Goal: Task Accomplishment & Management: Use online tool/utility

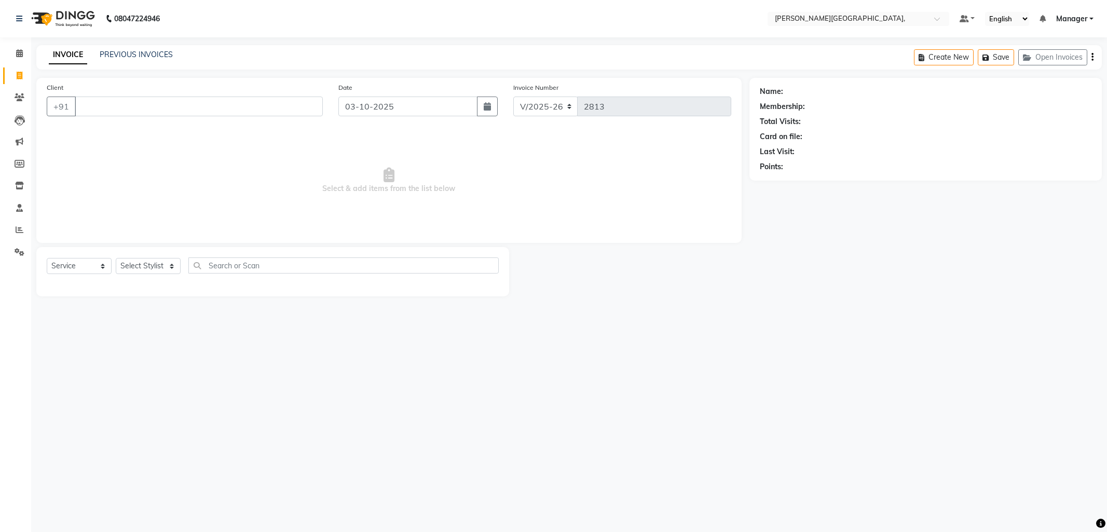
select select "6483"
select select "service"
drag, startPoint x: 0, startPoint y: 50, endPoint x: 0, endPoint y: 64, distance: 13.5
drag, startPoint x: 665, startPoint y: 9, endPoint x: 477, endPoint y: 134, distance: 225.6
click at [502, 146] on div "Client +91 Date [DATE] Invoice Number V/2025 V/[PHONE_NUMBER] Select & add item…" at bounding box center [388, 160] width 705 height 165
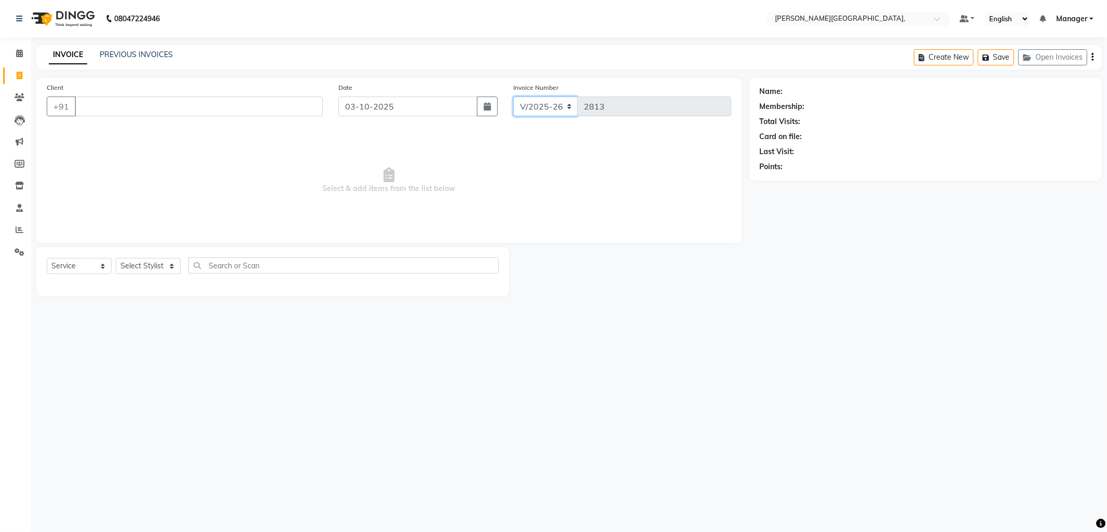
drag, startPoint x: 444, startPoint y: 130, endPoint x: 568, endPoint y: 105, distance: 127.0
click at [568, 105] on select "V/2025 V/2025-26" at bounding box center [545, 106] width 65 height 20
click at [509, 170] on span "Select & add items from the list below" at bounding box center [389, 181] width 684 height 104
click at [164, 267] on select "Select Stylist [PERSON_NAME] [PERSON_NAME] nails Manager [PERSON_NAME]" at bounding box center [148, 266] width 65 height 16
select select "93598"
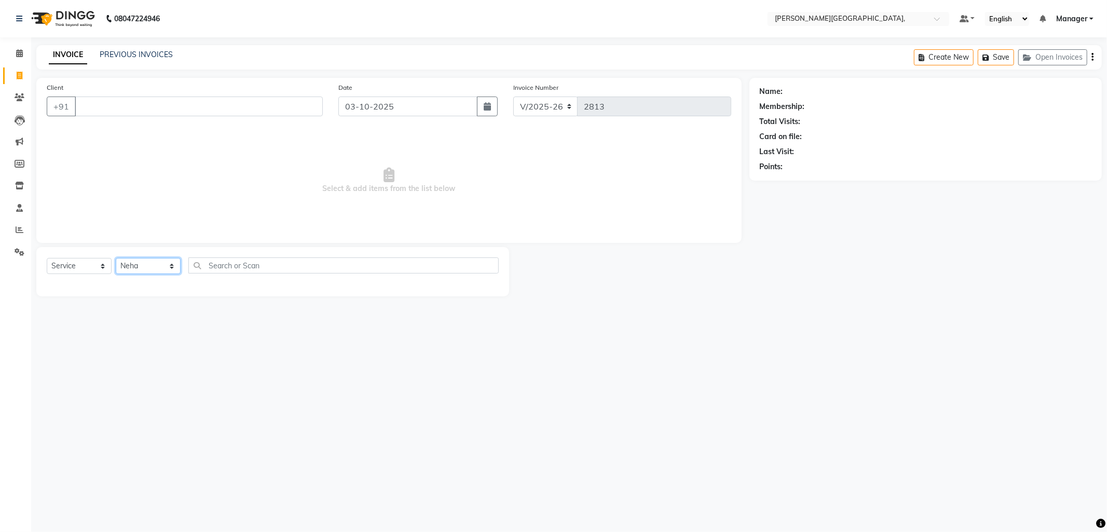
click at [116, 258] on select "Select Stylist [PERSON_NAME] [PERSON_NAME] nails Manager [PERSON_NAME]" at bounding box center [148, 266] width 65 height 16
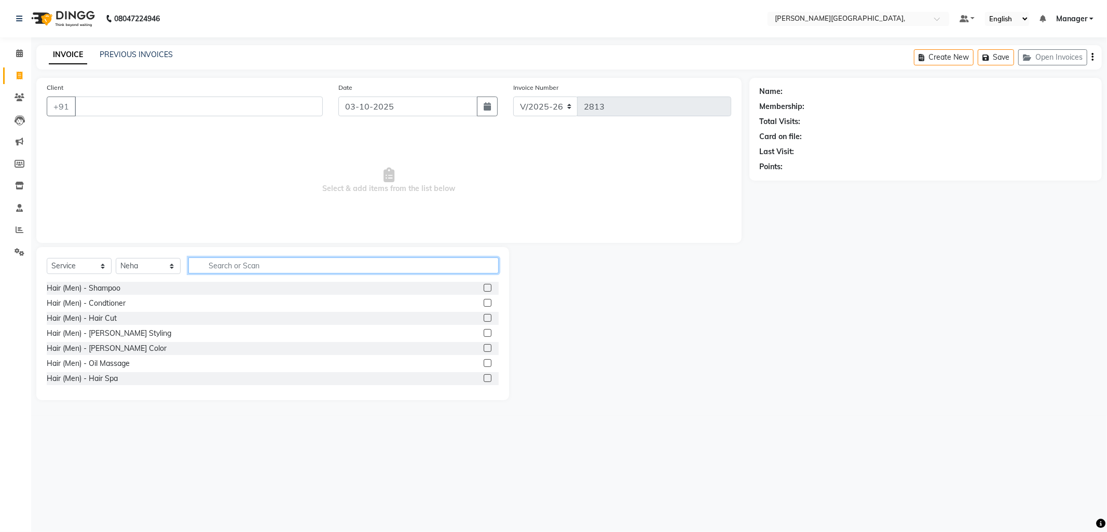
click at [210, 260] on input "text" at bounding box center [343, 265] width 310 height 16
type input "h"
type input "thre"
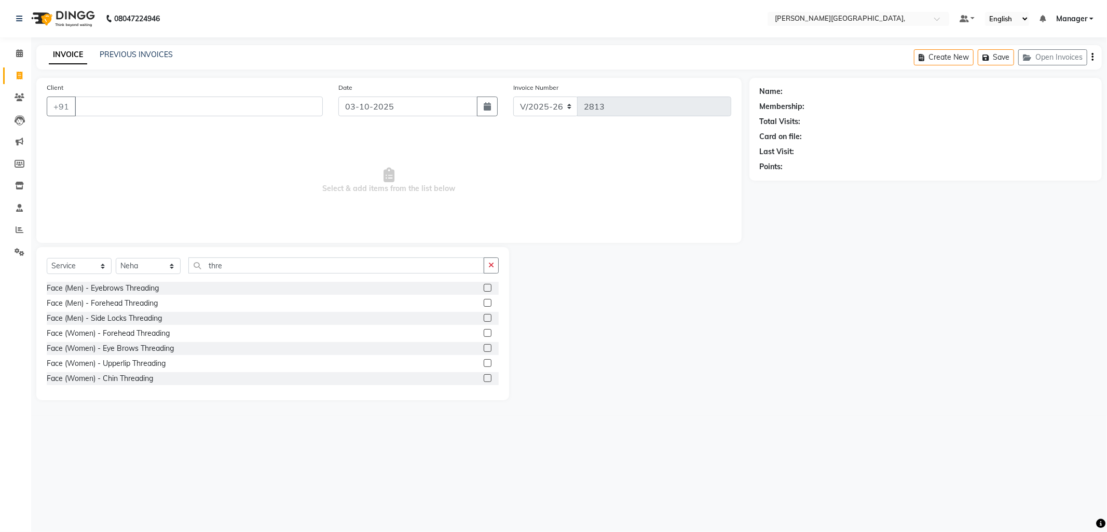
click at [484, 361] on label at bounding box center [488, 363] width 8 height 8
click at [484, 361] on input "checkbox" at bounding box center [487, 363] width 7 height 7
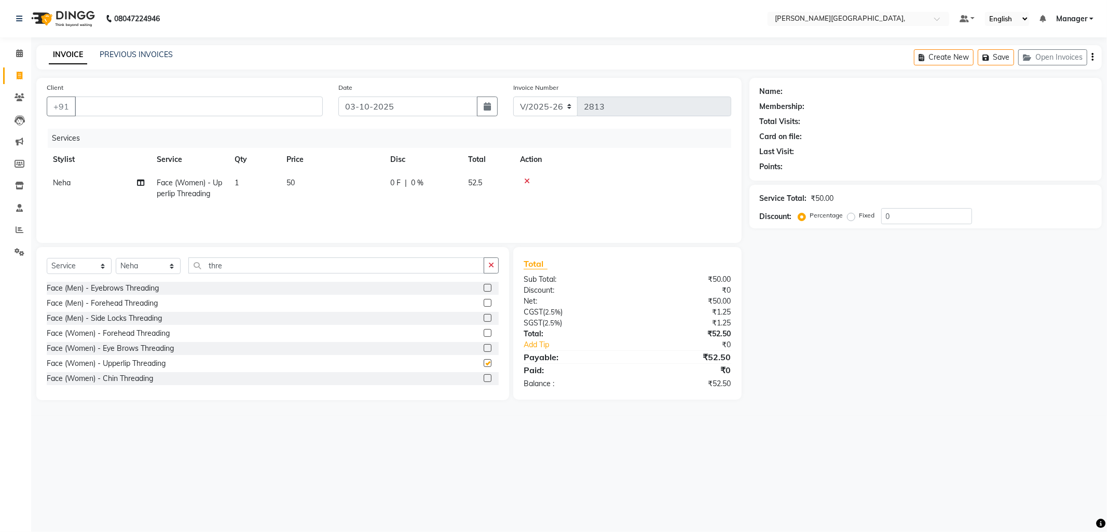
checkbox input "false"
click at [159, 108] on input "Client" at bounding box center [199, 106] width 248 height 20
click at [143, 136] on button "Rakhi 98108109 80" at bounding box center [125, 130] width 101 height 17
type input "9810810980"
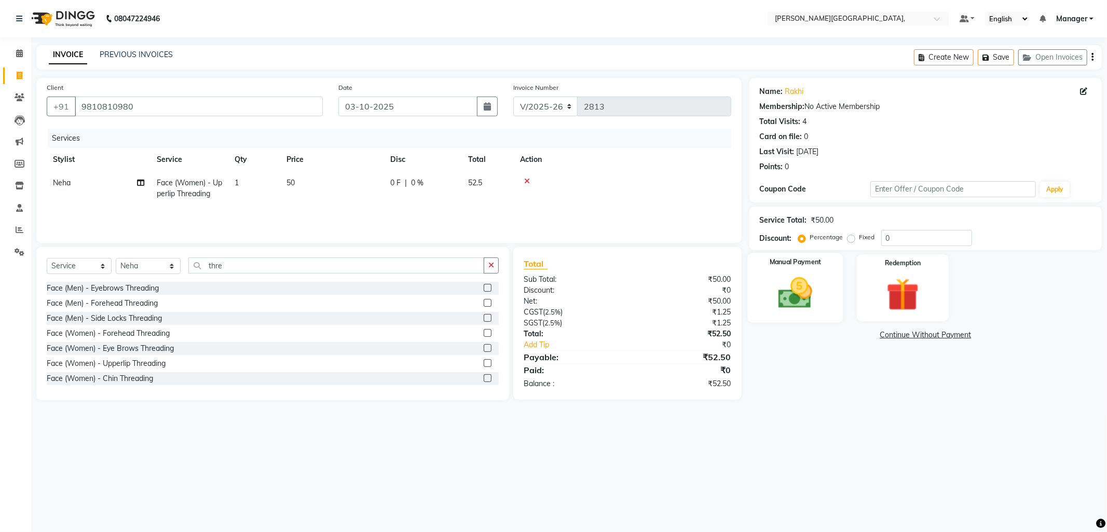
click at [794, 292] on img at bounding box center [795, 292] width 56 height 39
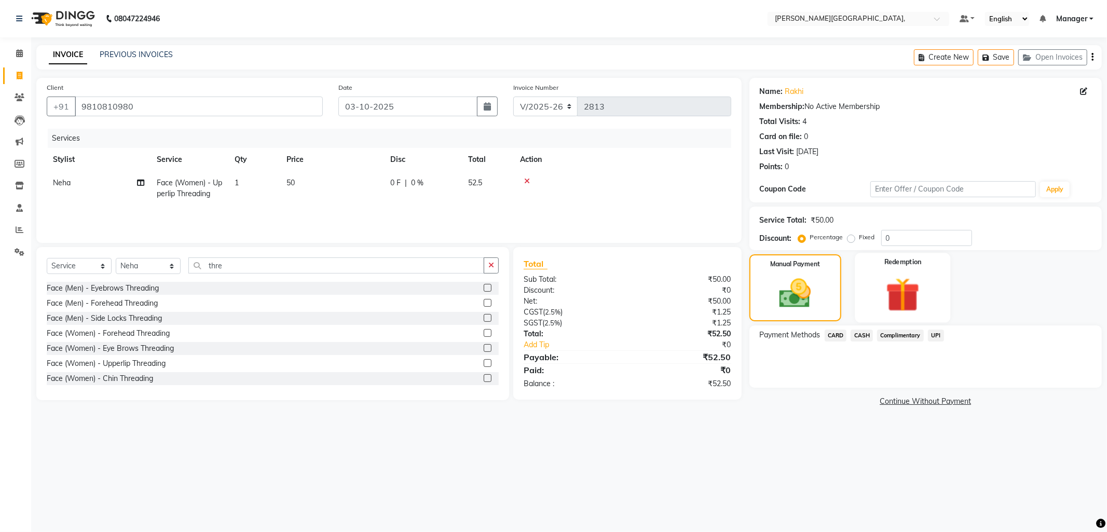
click at [903, 300] on img at bounding box center [903, 294] width 56 height 43
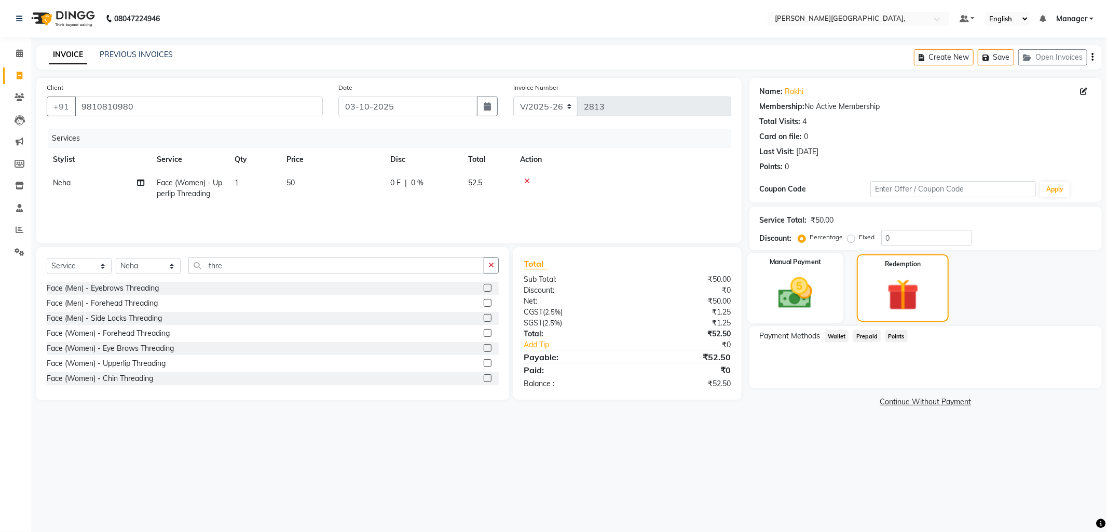
click at [800, 289] on img at bounding box center [795, 292] width 56 height 39
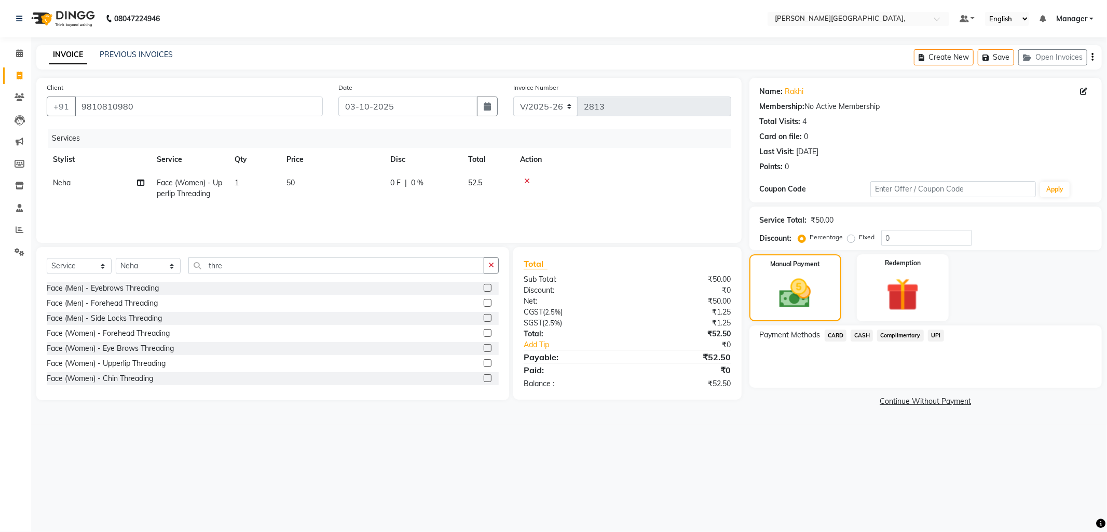
click at [934, 334] on span "UPI" at bounding box center [936, 335] width 16 height 12
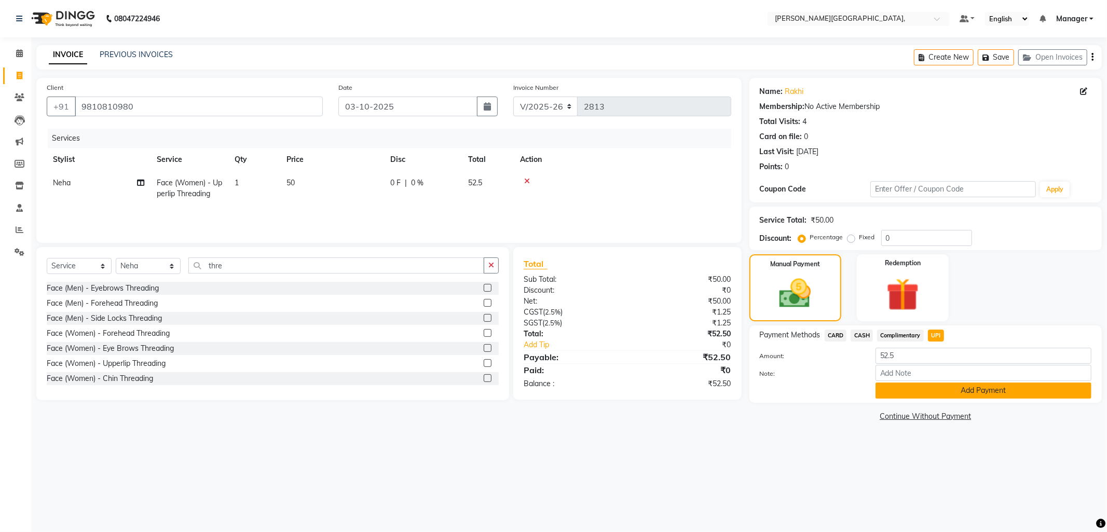
click at [911, 391] on button "Add Payment" at bounding box center [983, 390] width 216 height 16
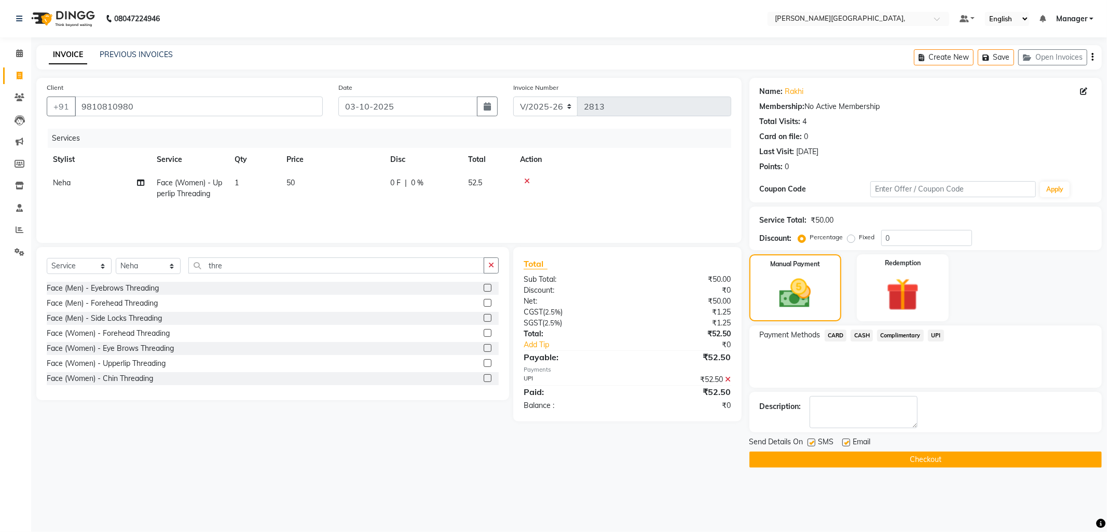
click at [899, 458] on button "Checkout" at bounding box center [925, 459] width 352 height 16
